Goal: Information Seeking & Learning: Learn about a topic

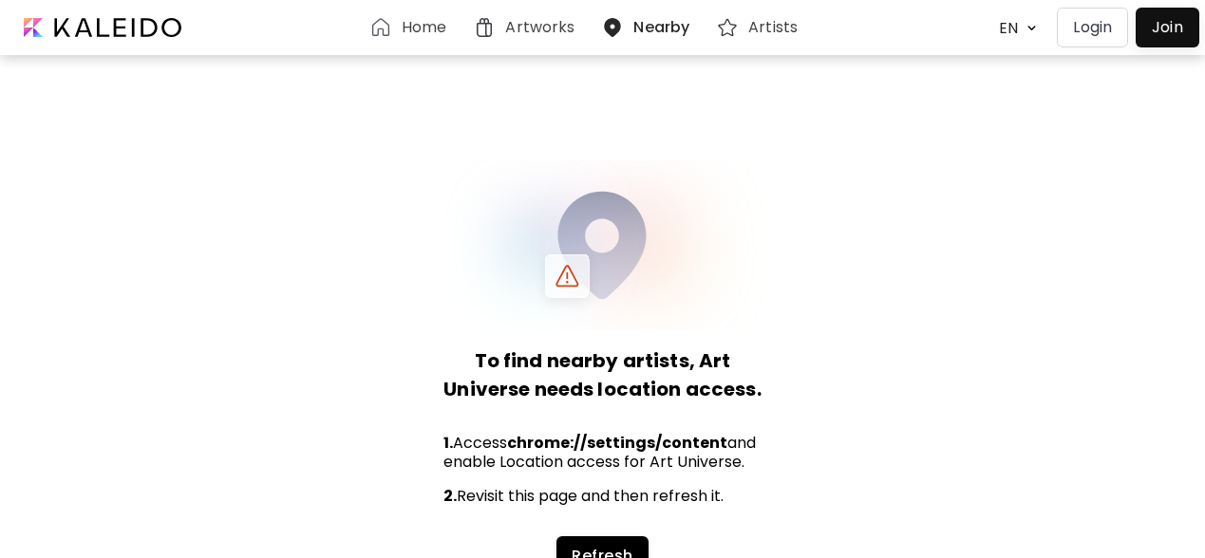
click at [423, 21] on h6 "Home" at bounding box center [424, 27] width 45 height 15
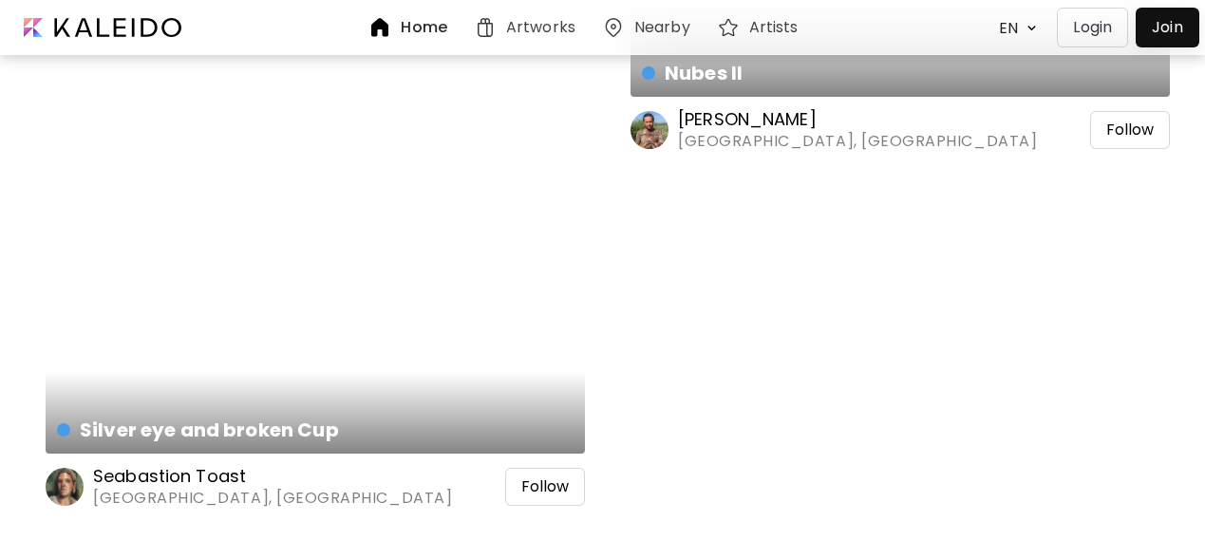
scroll to position [5176, 0]
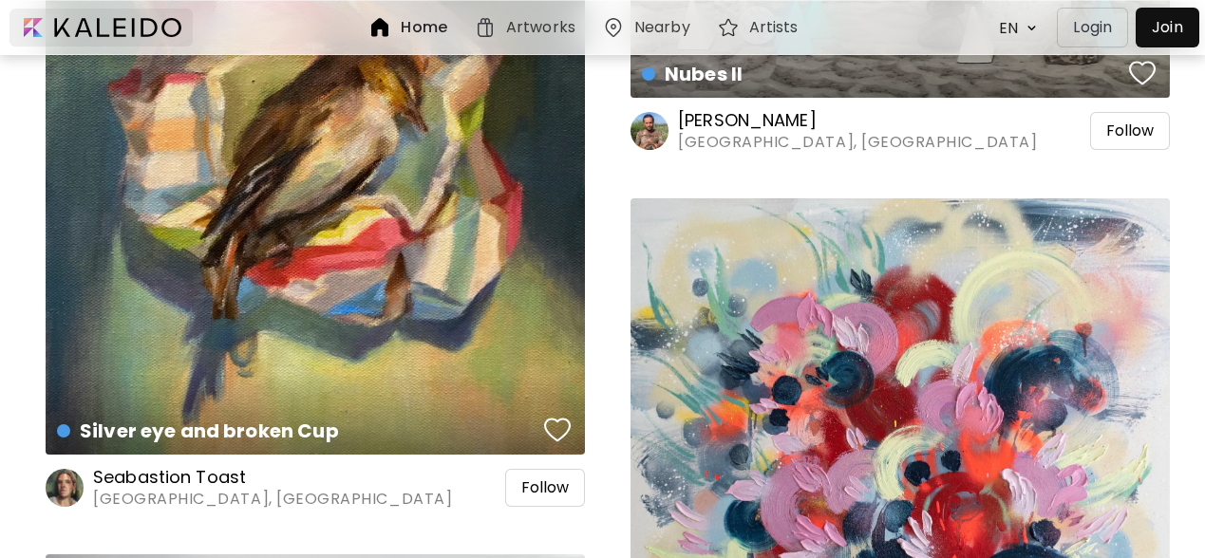
click at [88, 29] on div at bounding box center [100, 28] width 183 height 38
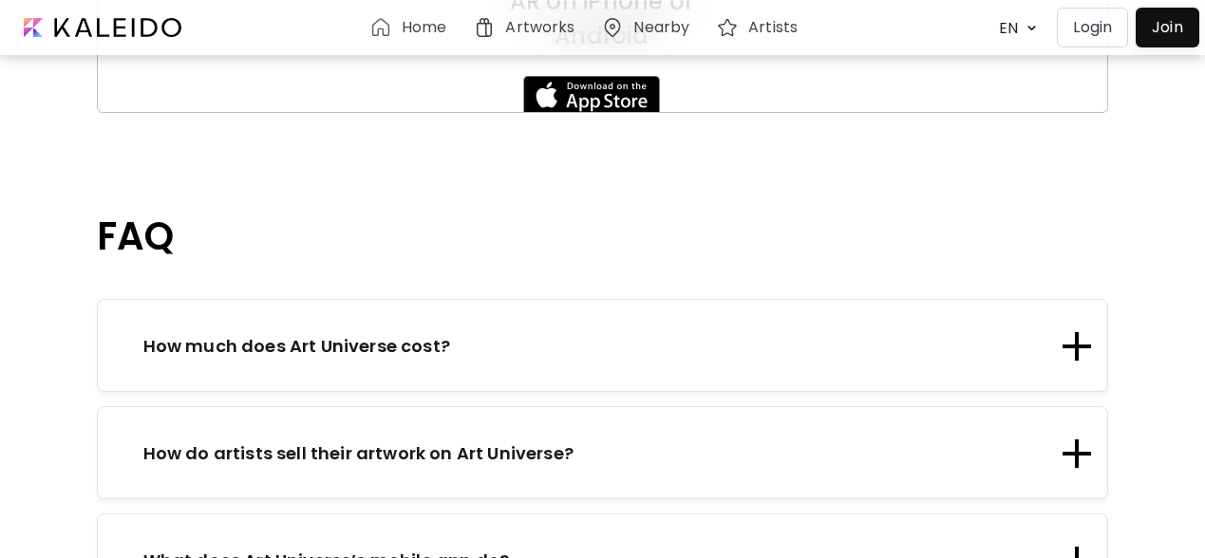
scroll to position [2147, 0]
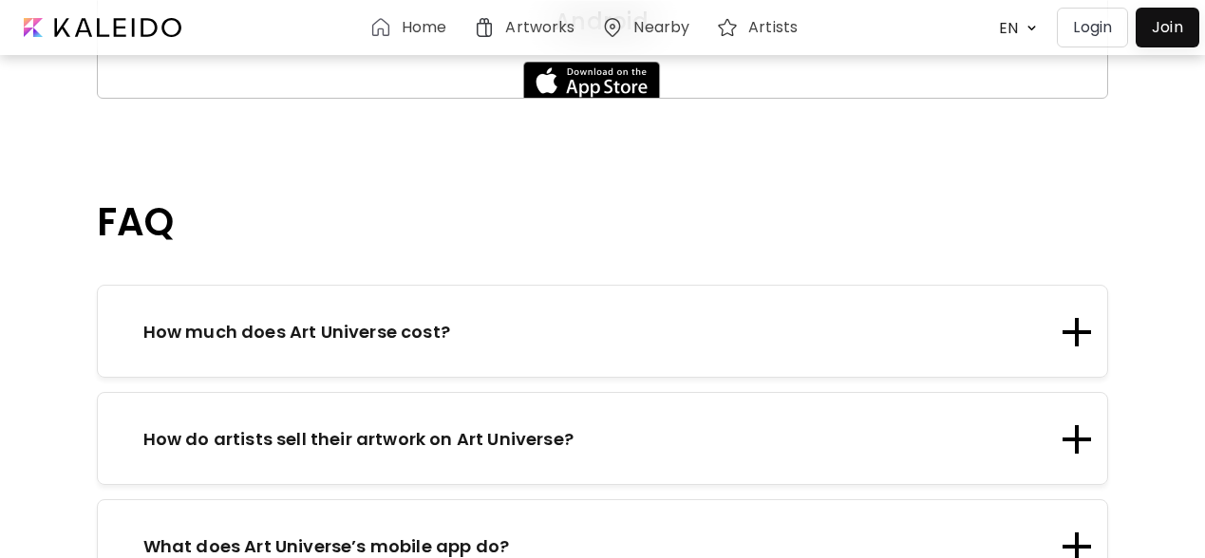
click at [504, 319] on div "How much does Art Universe cost?" at bounding box center [590, 332] width 938 height 26
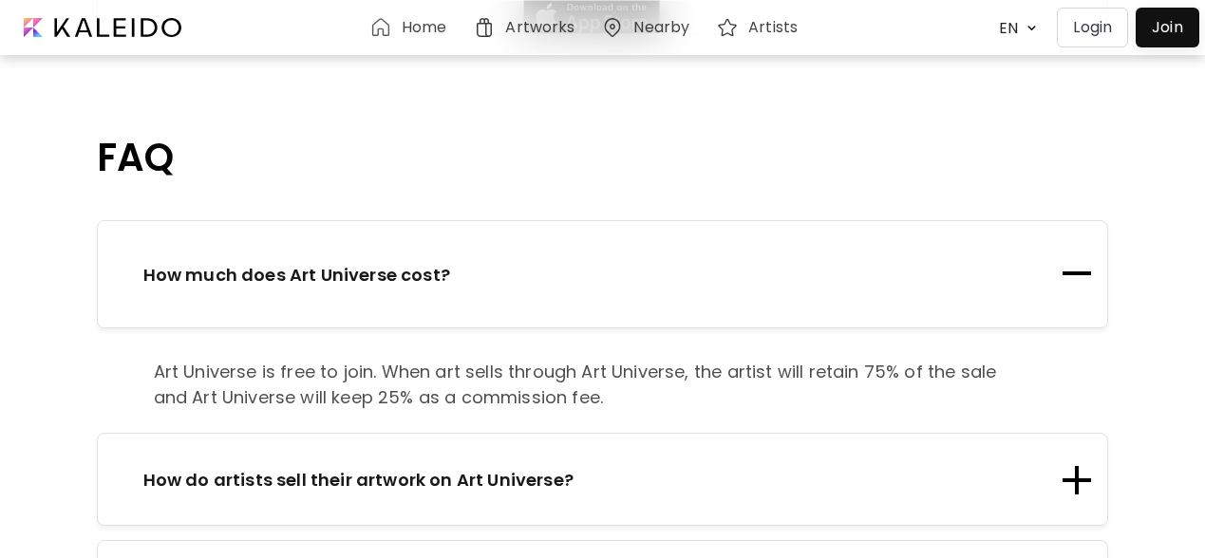
scroll to position [2216, 0]
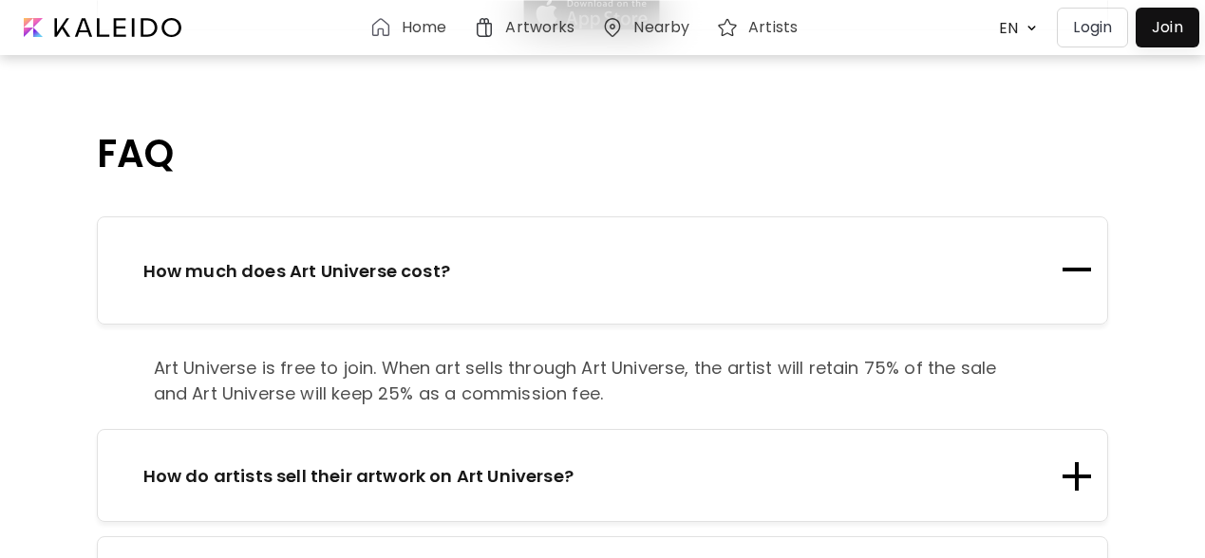
click at [493, 463] on p "How do artists sell their artwork on Art Universe?" at bounding box center [358, 476] width 430 height 26
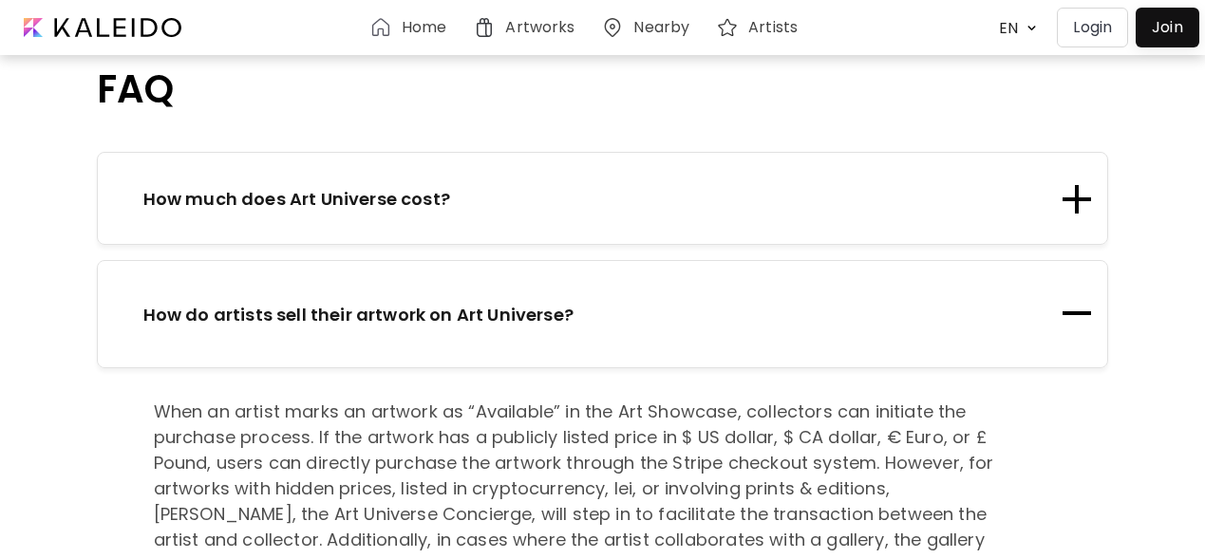
scroll to position [2393, 0]
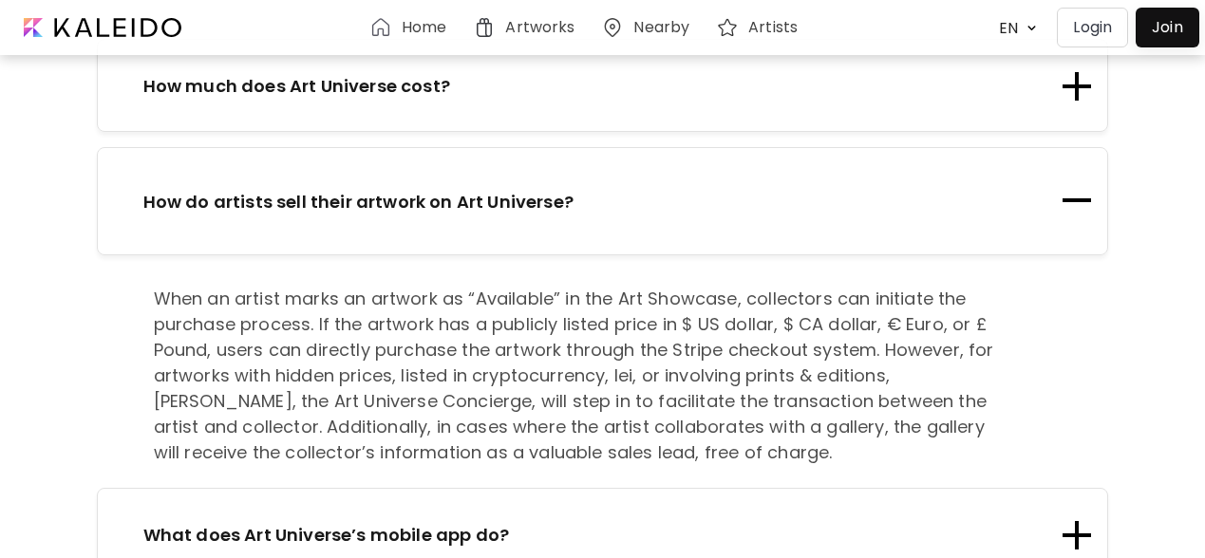
click at [753, 24] on h6 "Artists" at bounding box center [772, 27] width 49 height 15
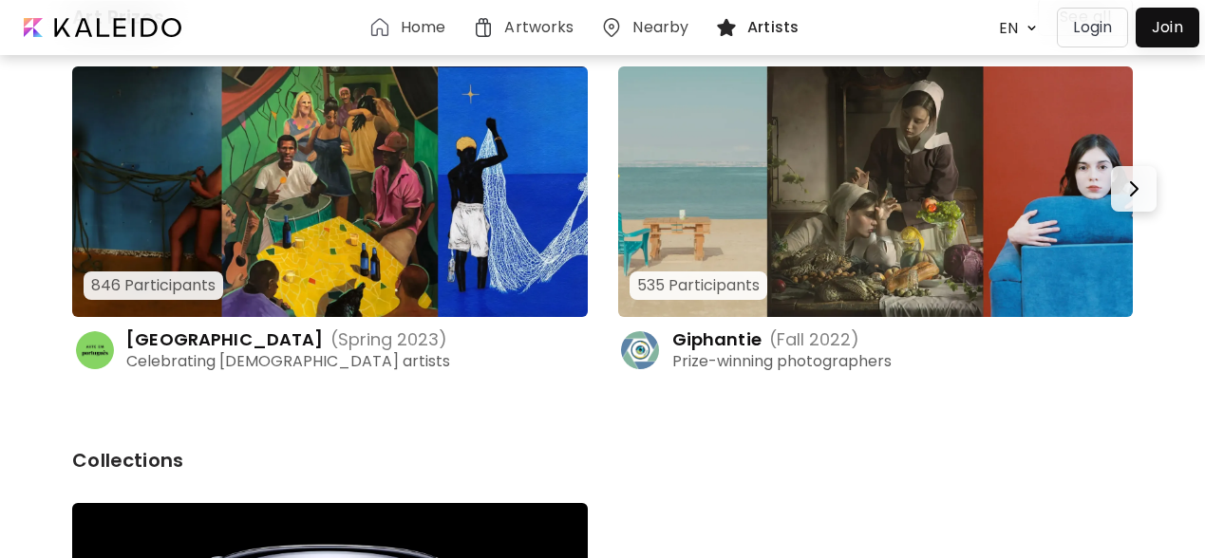
scroll to position [183, 0]
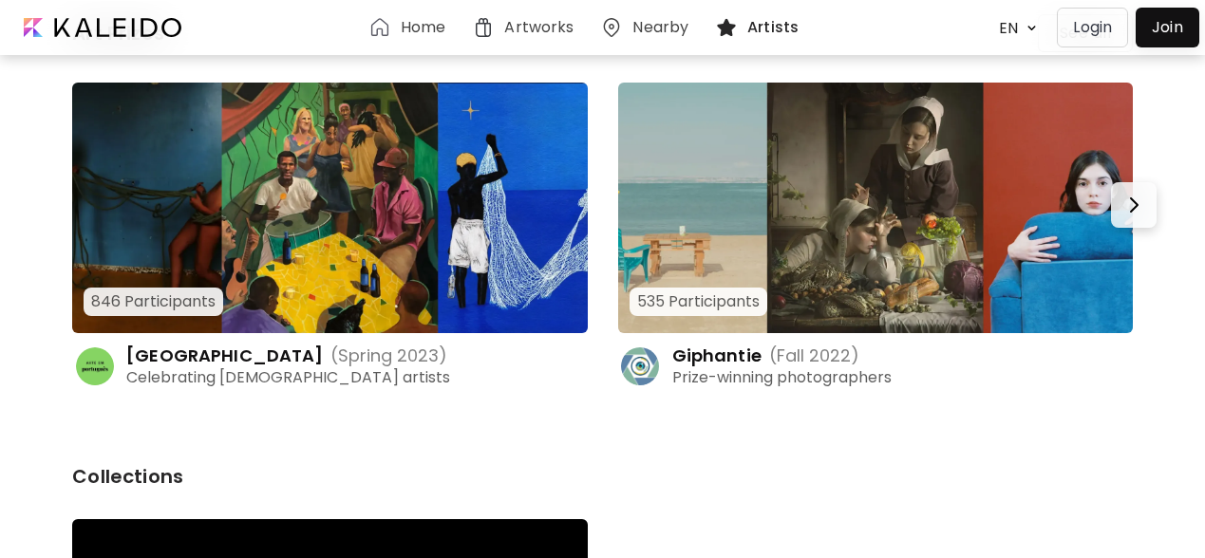
click at [889, 145] on img at bounding box center [875, 208] width 515 height 251
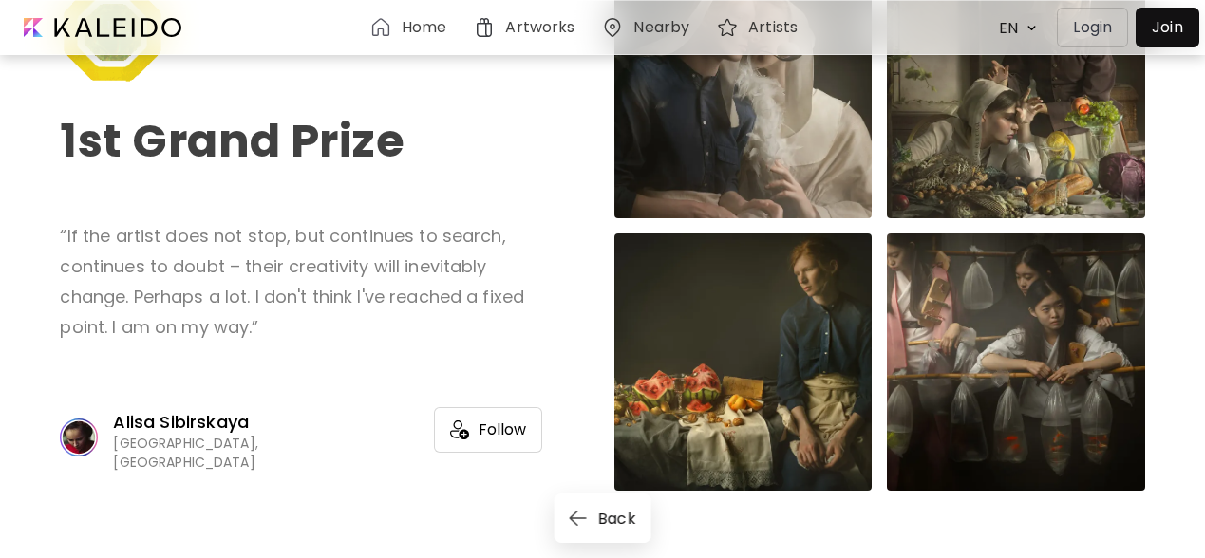
scroll to position [656, 0]
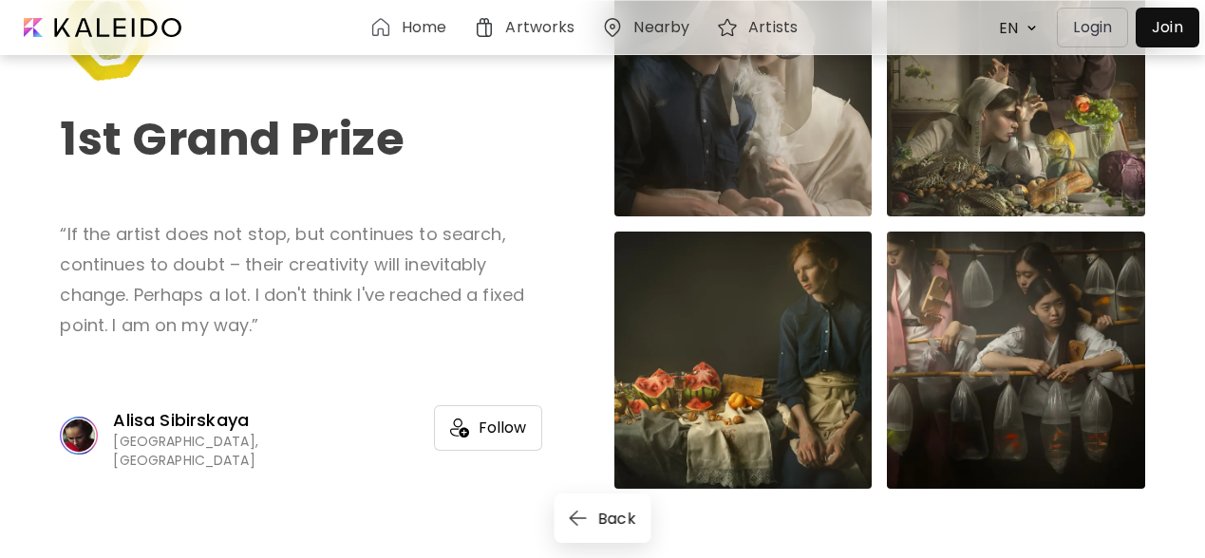
click at [1020, 266] on div at bounding box center [1015, 360] width 257 height 257
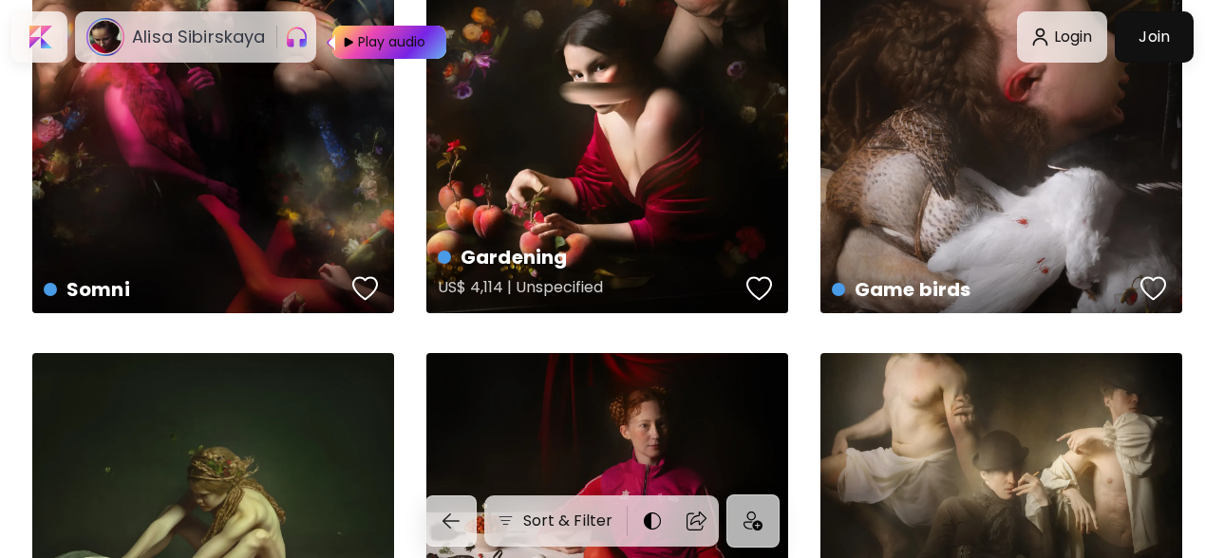
scroll to position [716, 0]
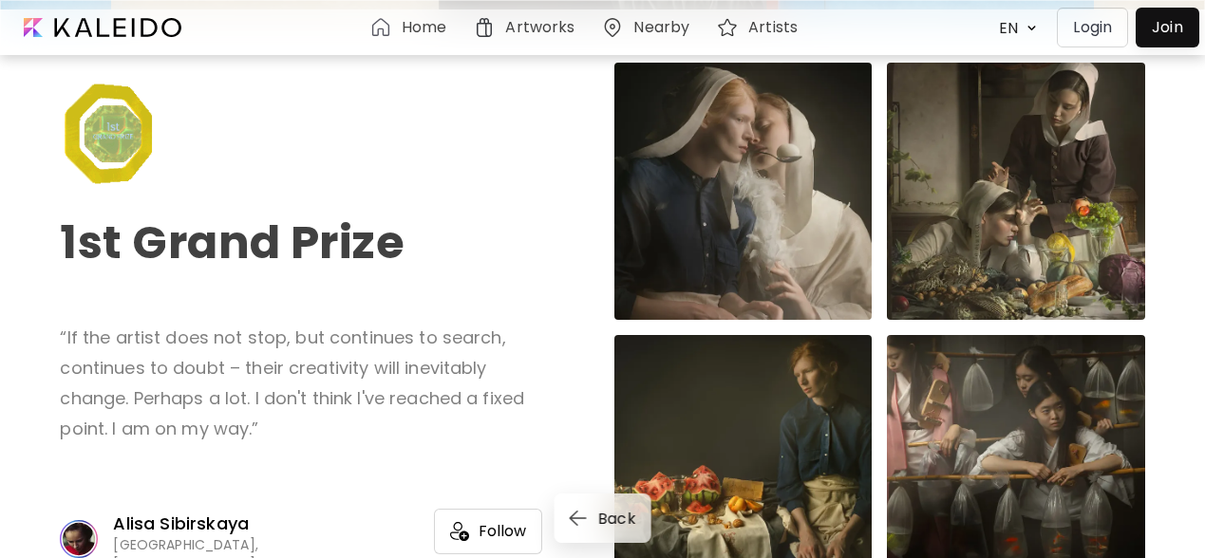
scroll to position [441, 0]
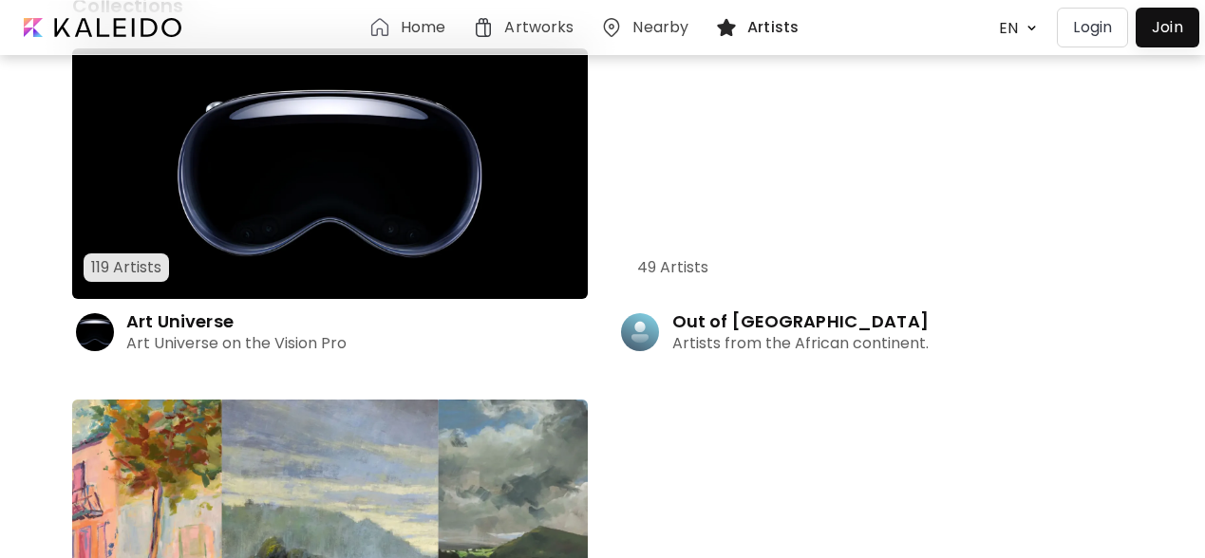
scroll to position [872, 0]
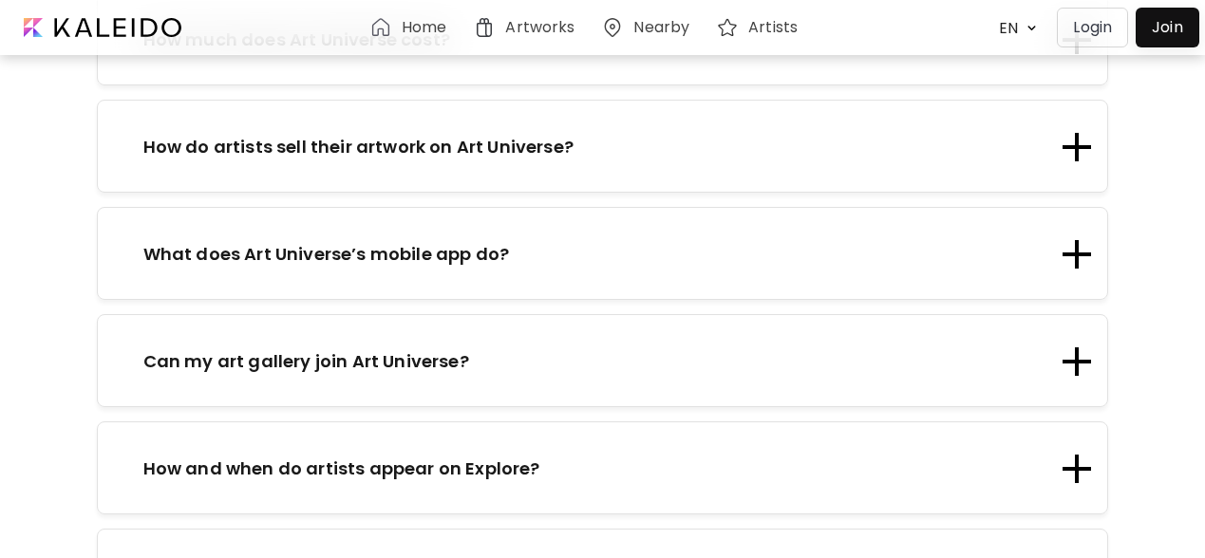
scroll to position [2459, 0]
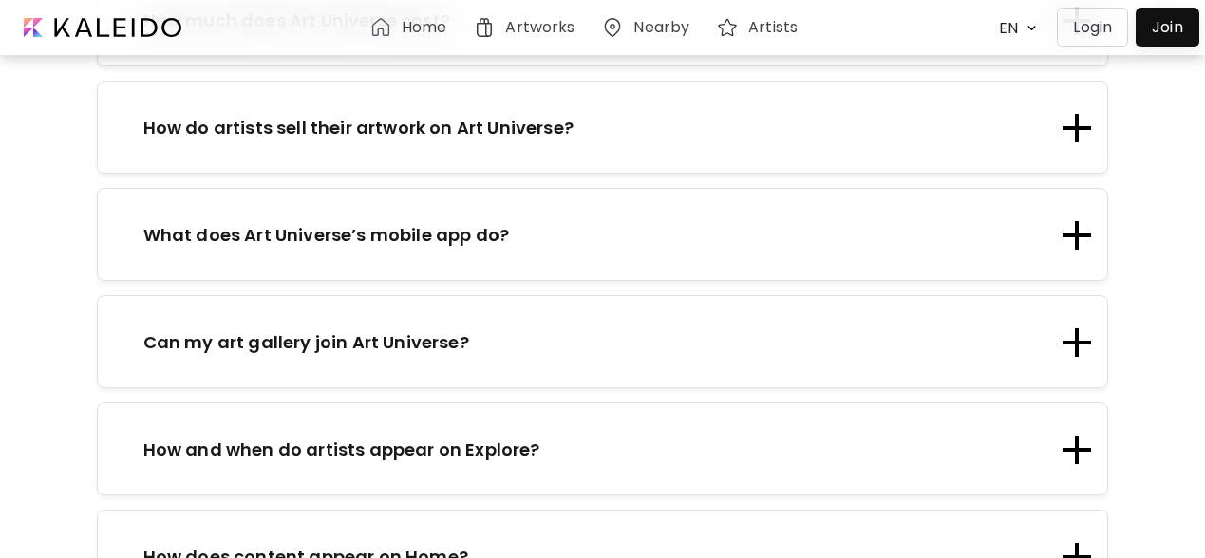
click at [520, 437] on p "How and when do artists appear on Explore?" at bounding box center [341, 450] width 397 height 26
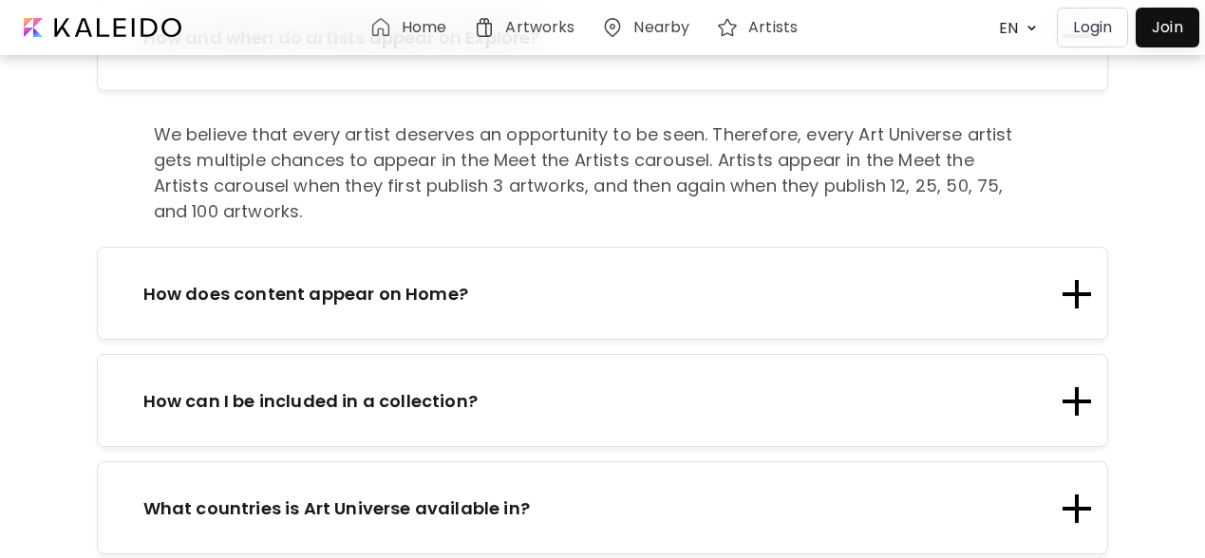
scroll to position [2922, 0]
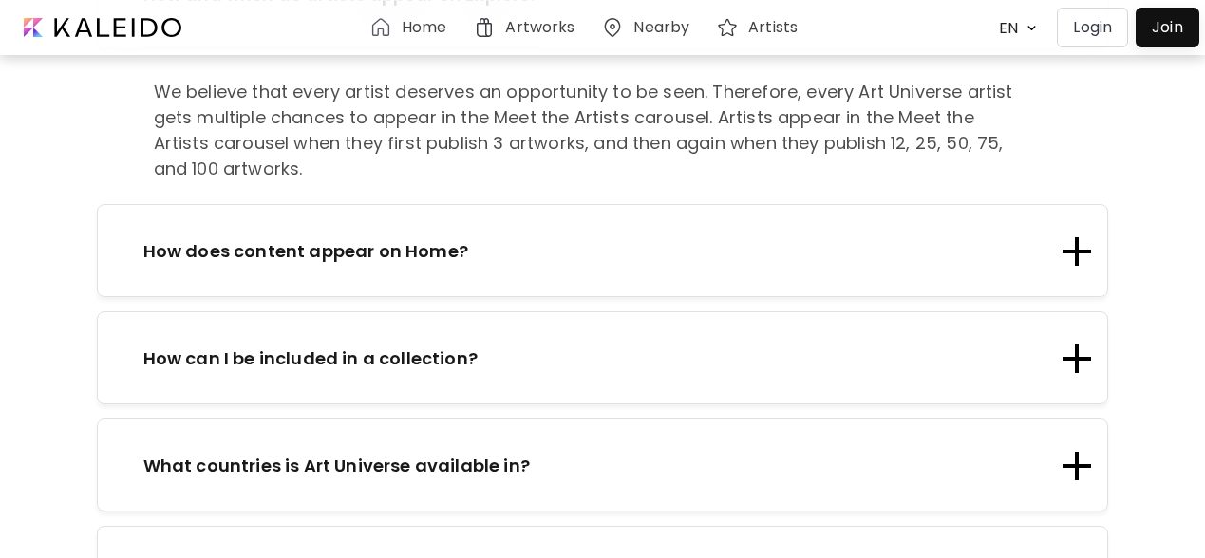
click at [492, 419] on div "What countries is Art Universe available in?" at bounding box center [603, 465] width 1012 height 93
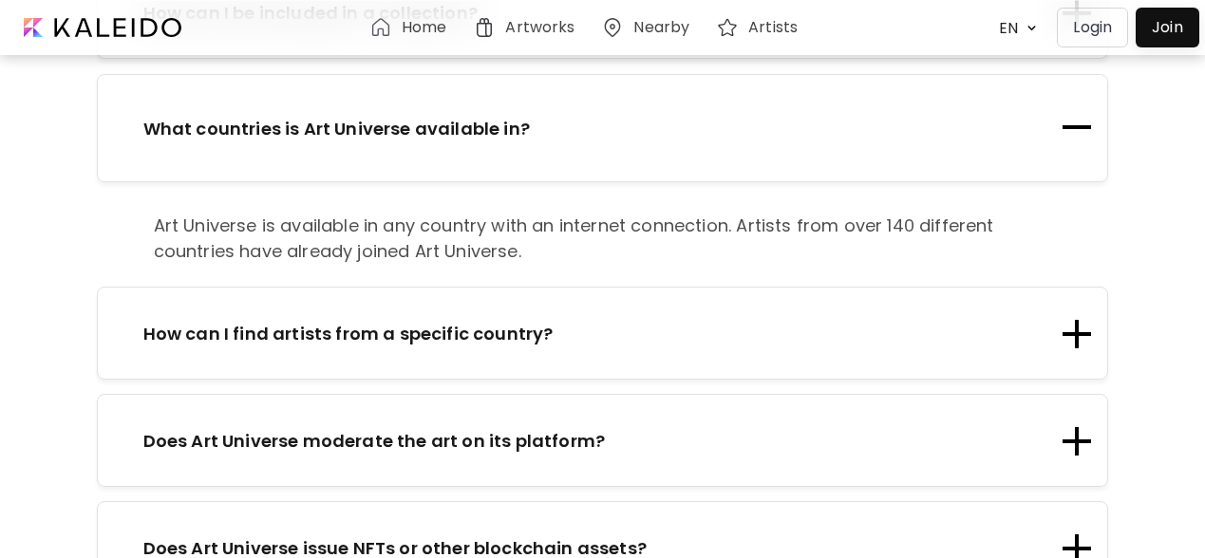
scroll to position [3113, 0]
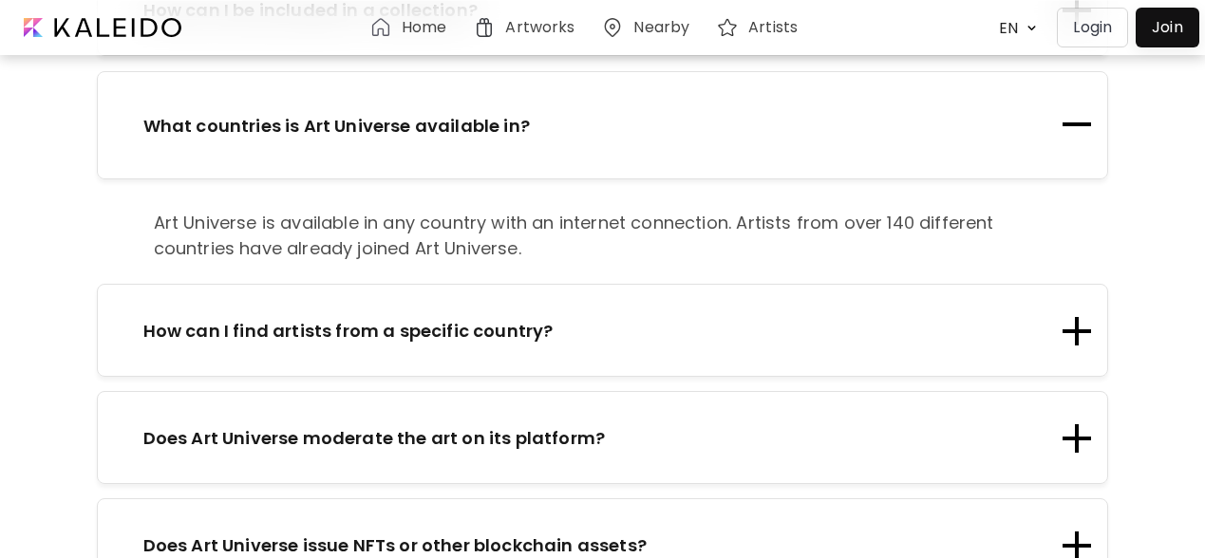
click at [487, 425] on p "Does Art Universe moderate the art on its platform?" at bounding box center [374, 438] width 463 height 26
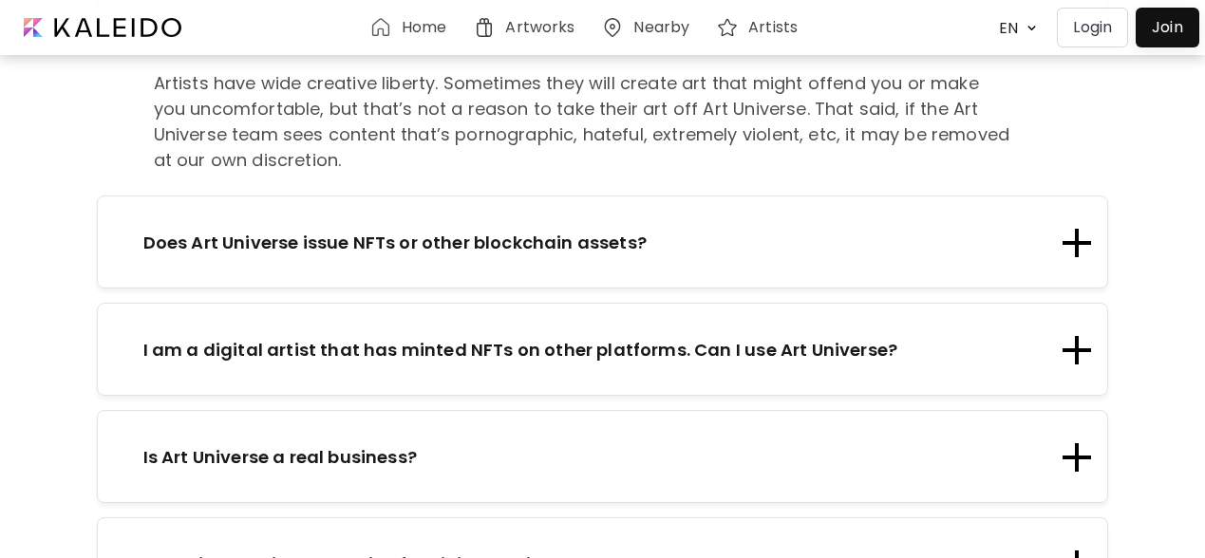
scroll to position [3502, 0]
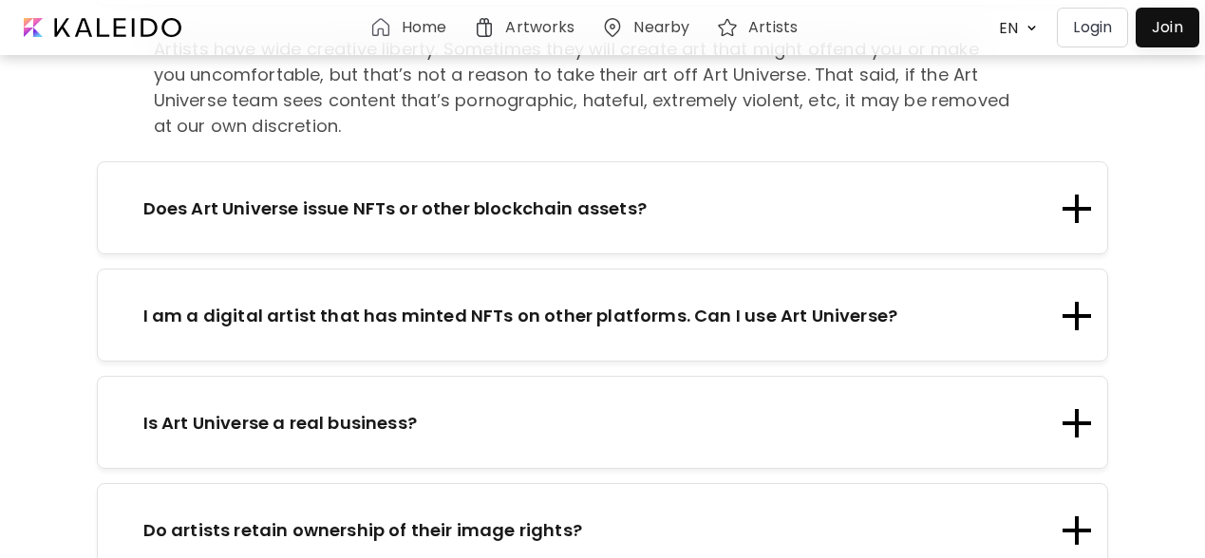
click at [457, 376] on div "Is Art Universe a real business?" at bounding box center [603, 422] width 1012 height 93
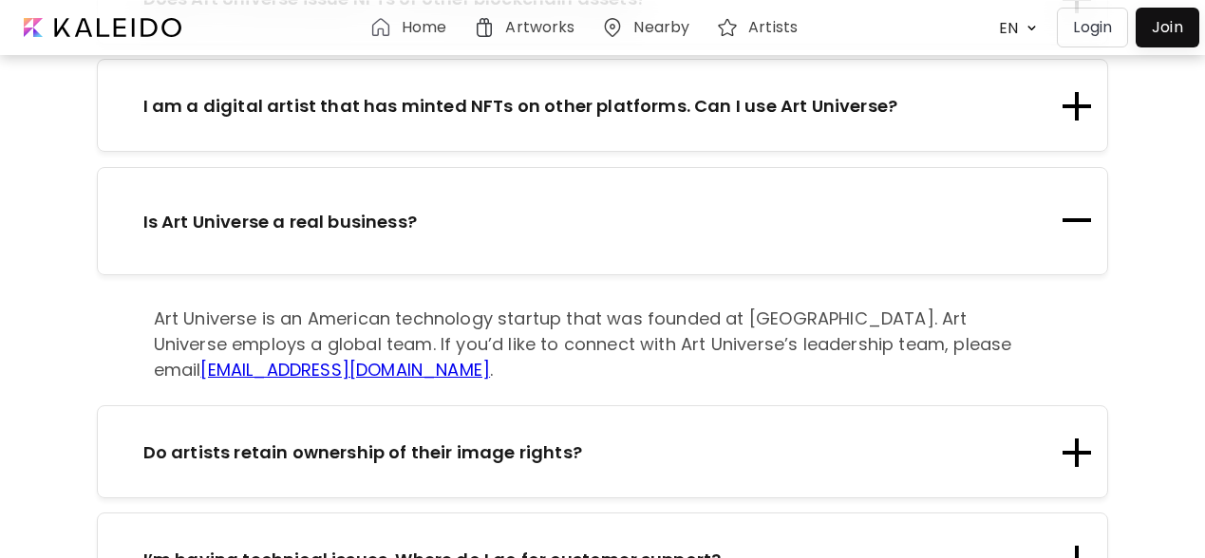
scroll to position [3557, 0]
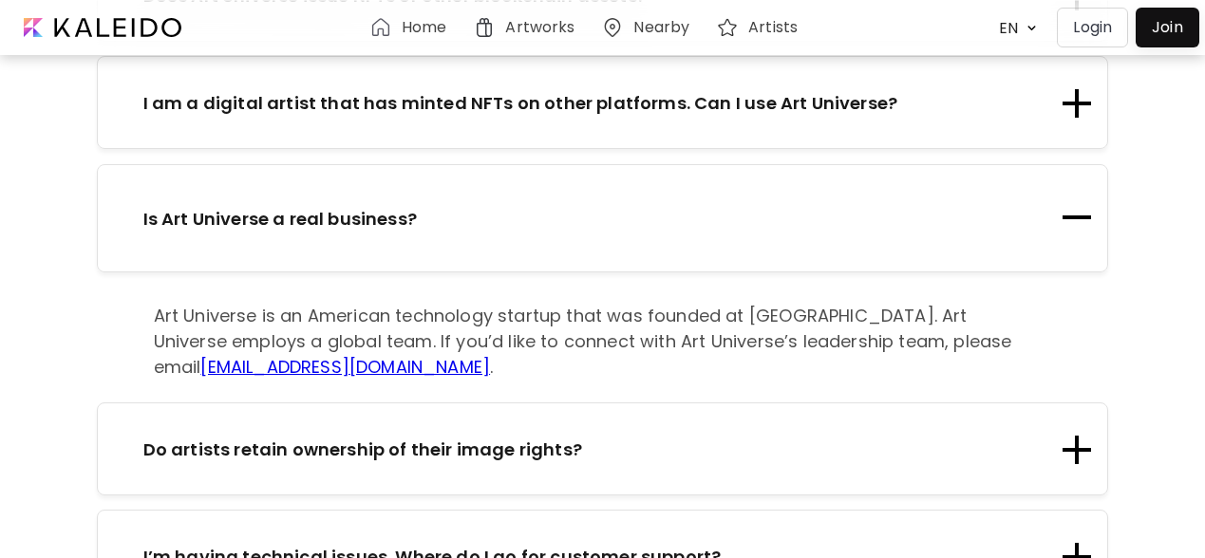
click at [446, 403] on div "Do artists retain ownership of their image rights?" at bounding box center [603, 449] width 1012 height 93
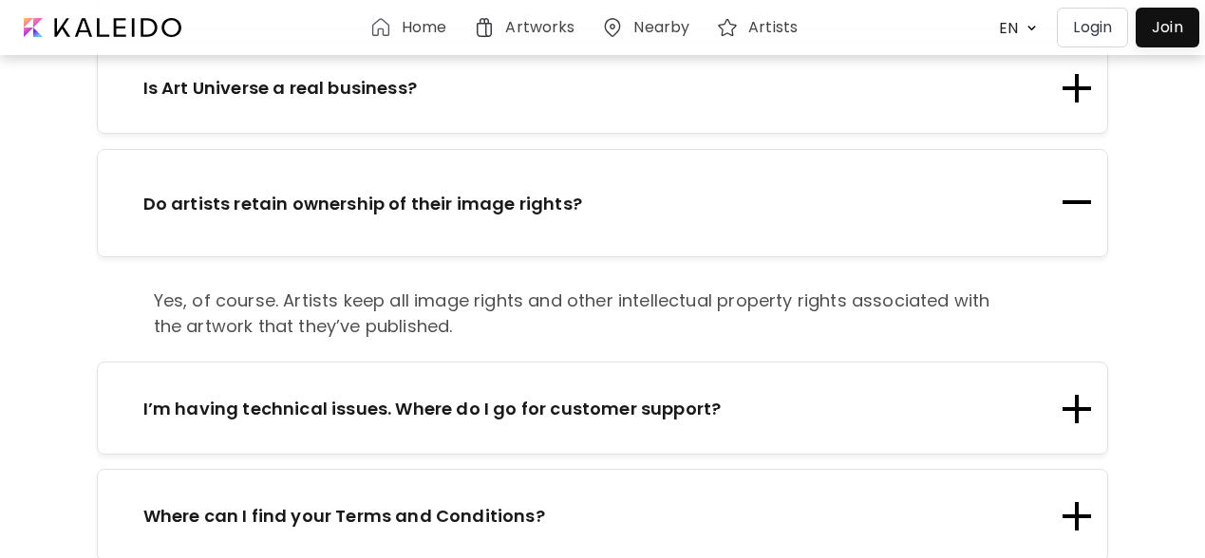
scroll to position [3679, 0]
click at [1169, 27] on div at bounding box center [1168, 27] width 54 height 30
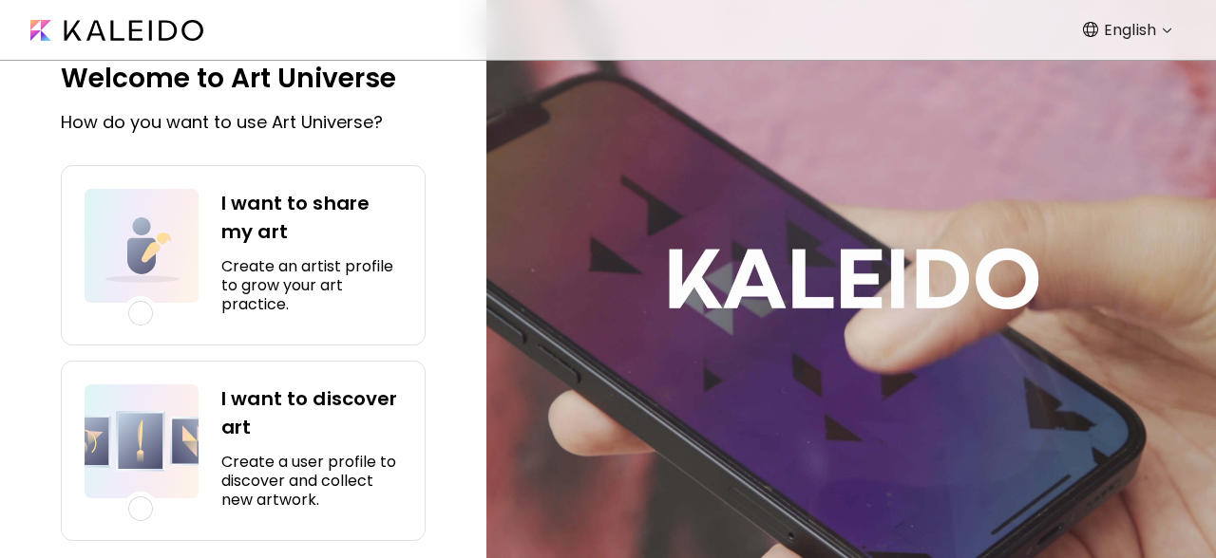
scroll to position [22, 0]
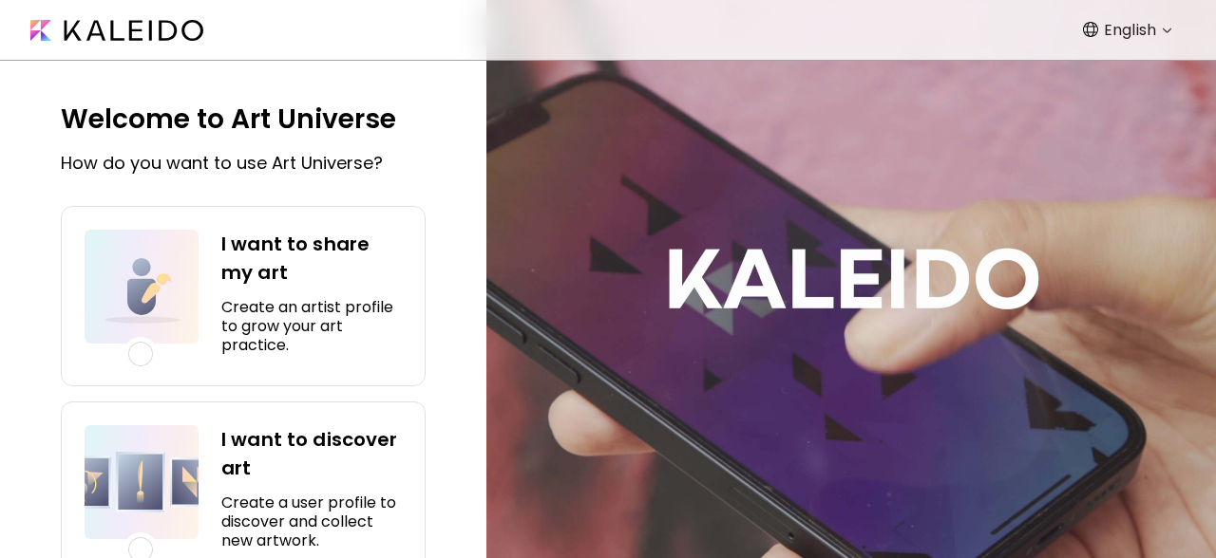
click at [340, 254] on h4 "I want to share my art" at bounding box center [311, 258] width 180 height 57
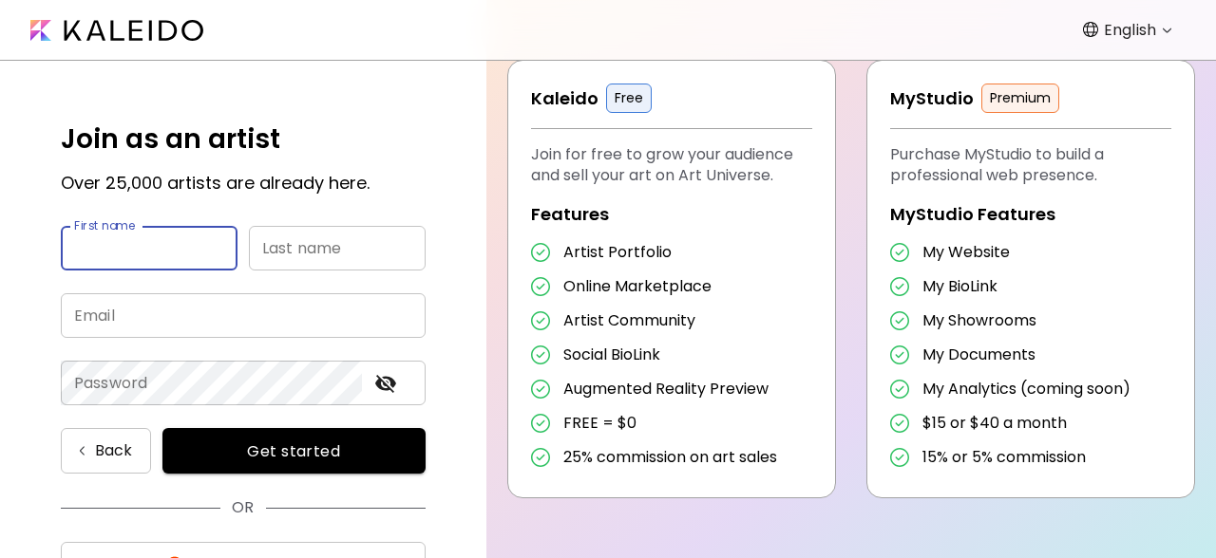
scroll to position [0, 0]
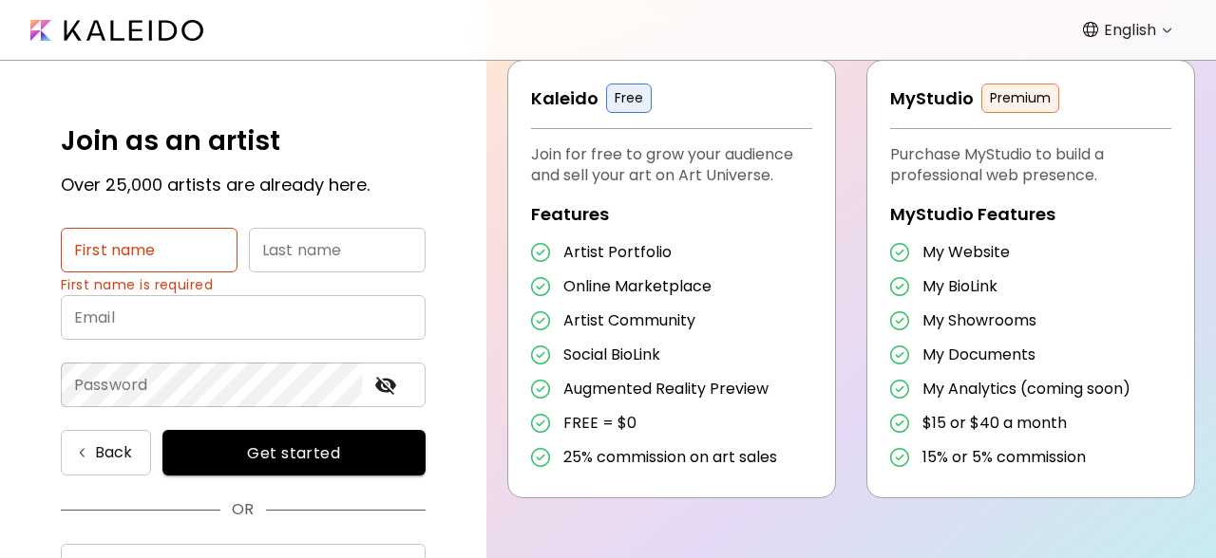
drag, startPoint x: 214, startPoint y: 36, endPoint x: 109, endPoint y: 33, distance: 104.5
click at [109, 33] on nav "English *******" at bounding box center [608, 30] width 1216 height 61
click at [43, 5] on nav "English *******" at bounding box center [608, 30] width 1216 height 61
click at [95, 20] on nav "English *******" at bounding box center [608, 30] width 1216 height 61
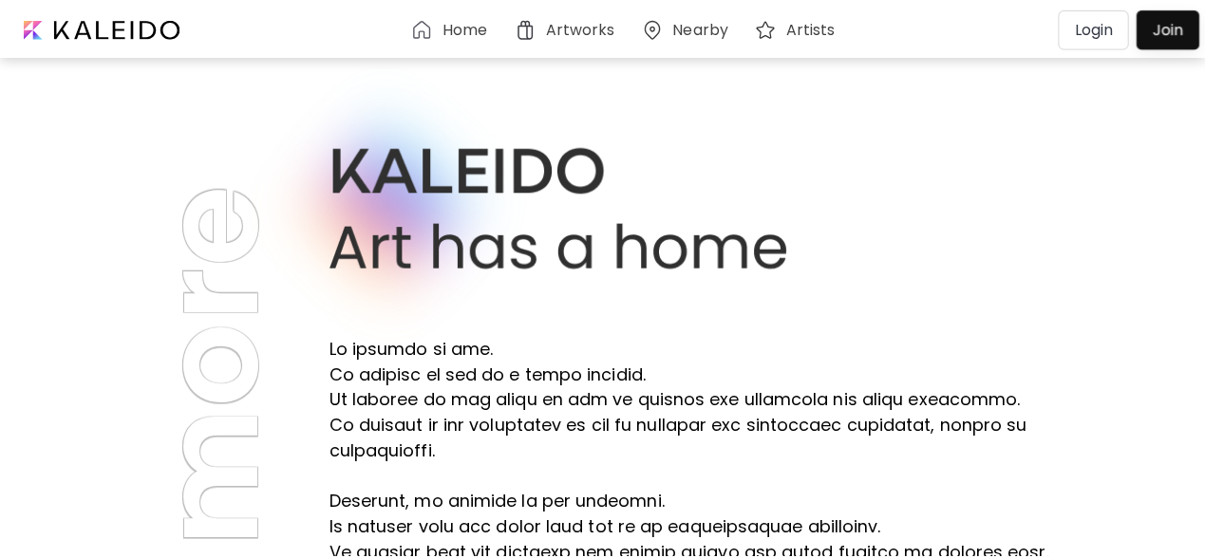
scroll to position [3573, 0]
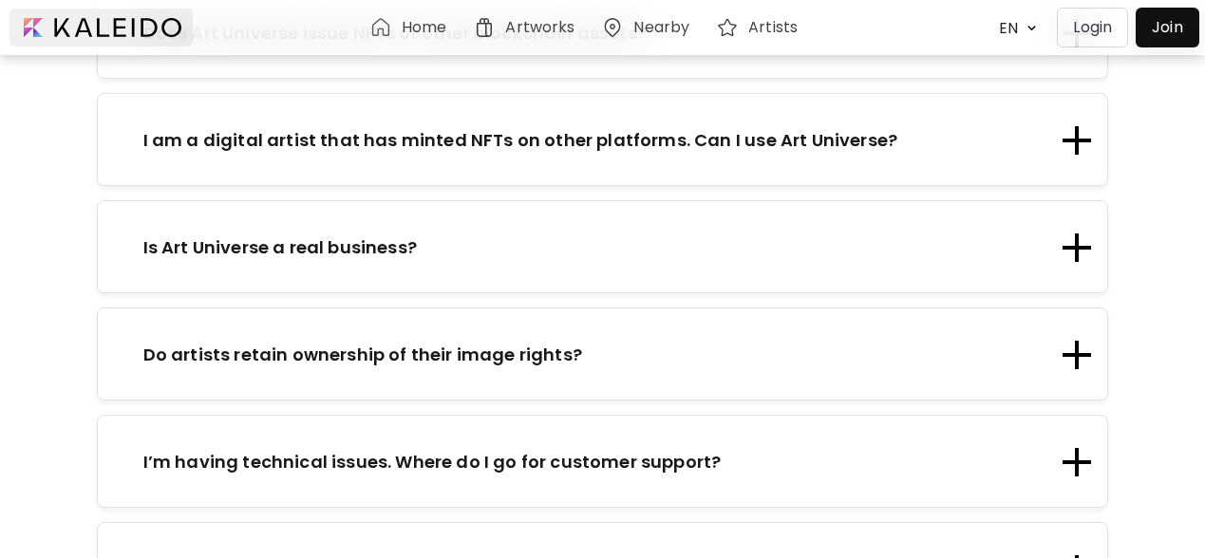
click at [83, 34] on div at bounding box center [100, 28] width 183 height 38
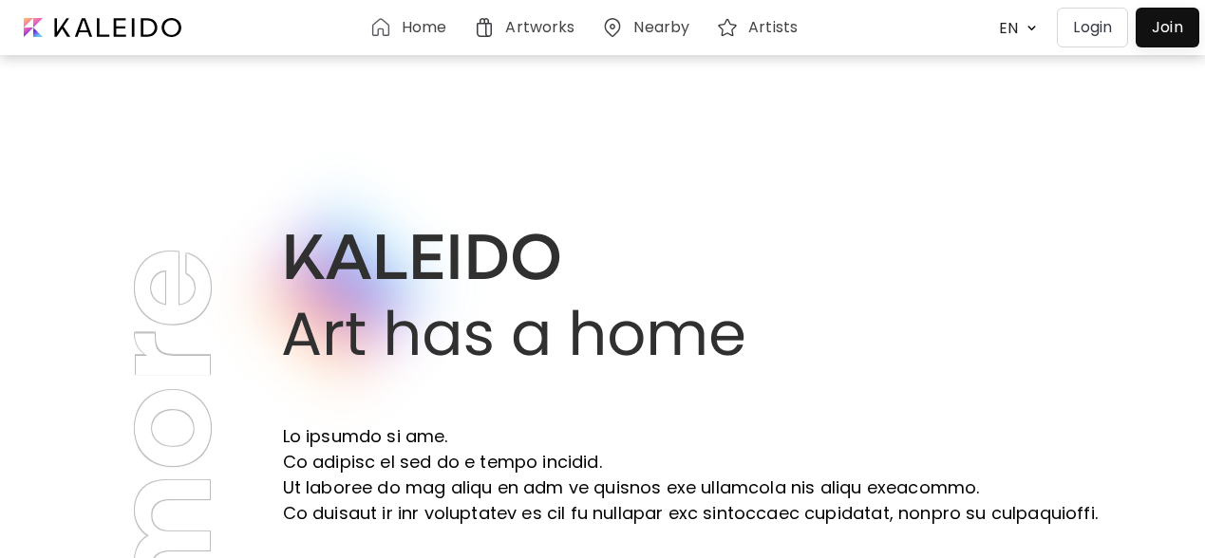
click at [389, 22] on img at bounding box center [380, 27] width 23 height 23
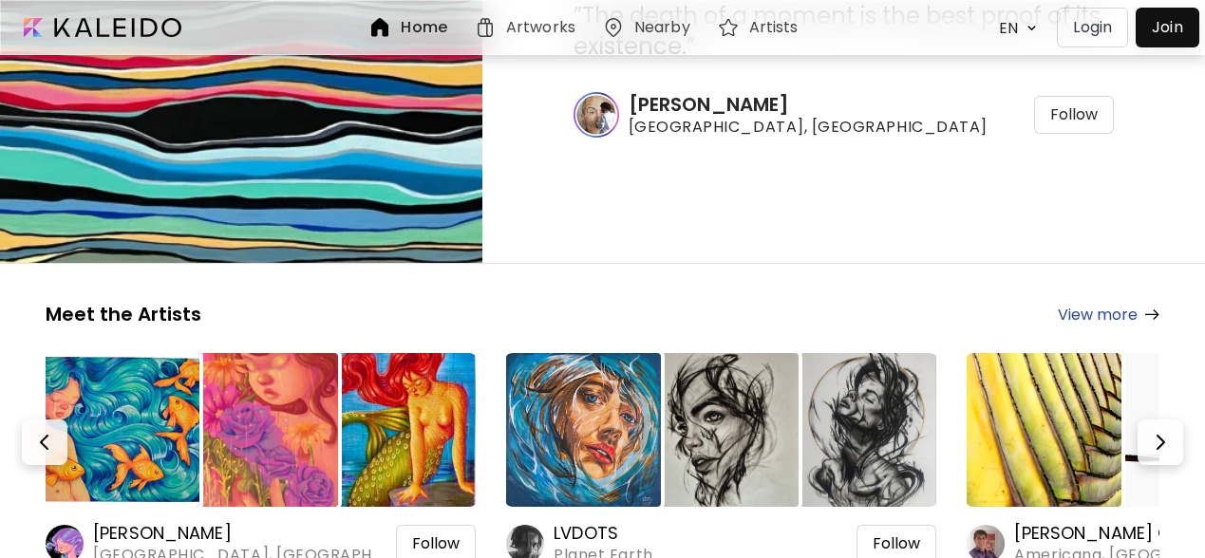
scroll to position [229, 0]
